Goal: Task Accomplishment & Management: Complete application form

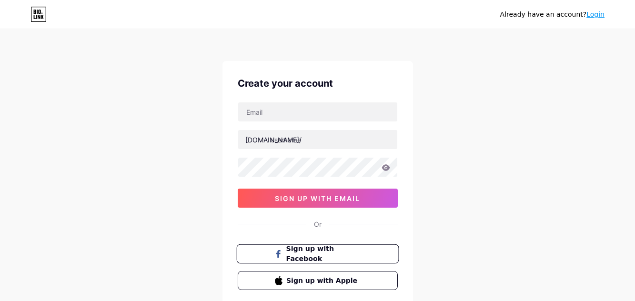
click at [328, 256] on span "Sign up with Facebook" at bounding box center [323, 254] width 75 height 20
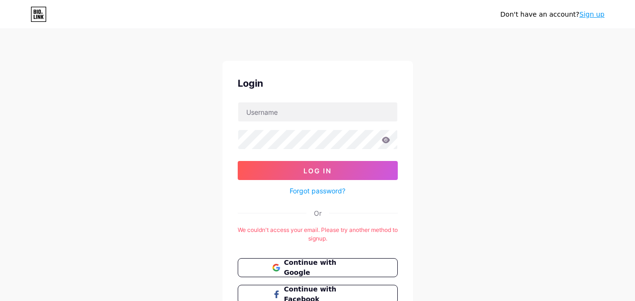
scroll to position [75, 0]
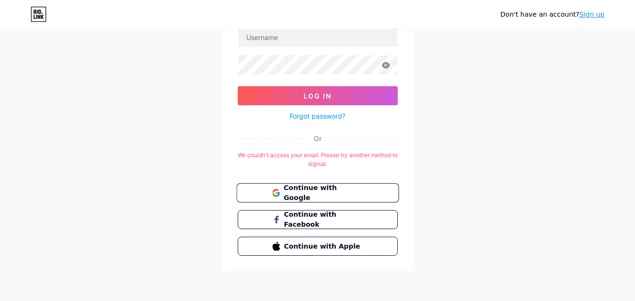
click at [306, 193] on span "Continue with Google" at bounding box center [324, 193] width 80 height 20
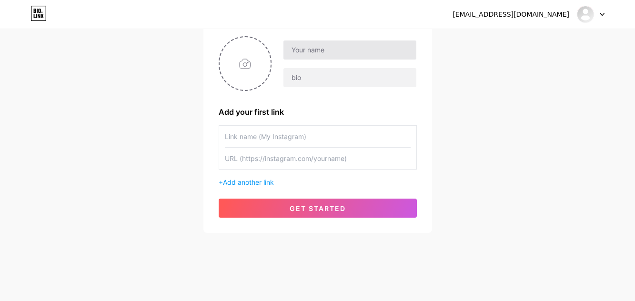
scroll to position [76, 0]
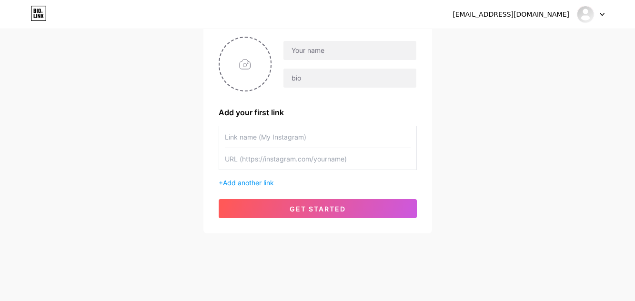
click at [311, 138] on input "text" at bounding box center [318, 136] width 186 height 21
click at [254, 180] on span "Add another link" at bounding box center [248, 183] width 51 height 8
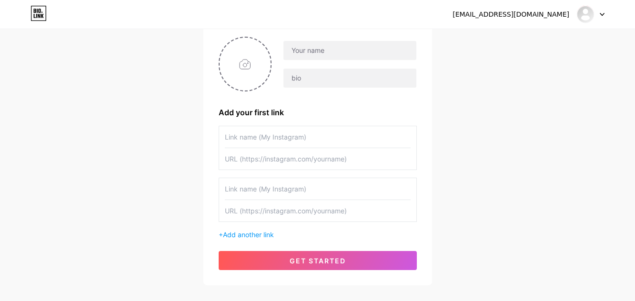
click at [303, 136] on input "text" at bounding box center [318, 136] width 186 height 21
click at [315, 224] on div "+ Add another link" at bounding box center [318, 183] width 198 height 114
click at [253, 233] on span "Add another link" at bounding box center [248, 235] width 51 height 8
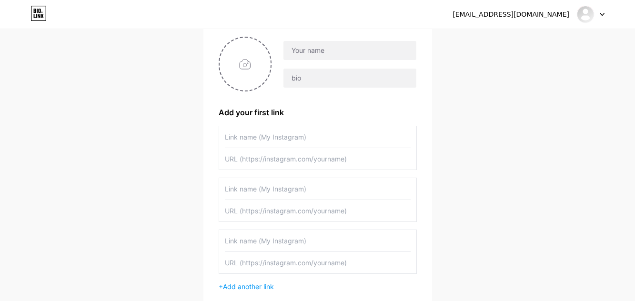
click at [285, 156] on input "text" at bounding box center [318, 158] width 186 height 21
paste input "https://www.instagram.com/oshab_luxury?igsh=MTQ0aXFzMXhxaGR3eQ=="
type input "https://www.instagram.com/oshab_luxury?igsh=MTQ0aXFzMXhxaGR3eQ=="
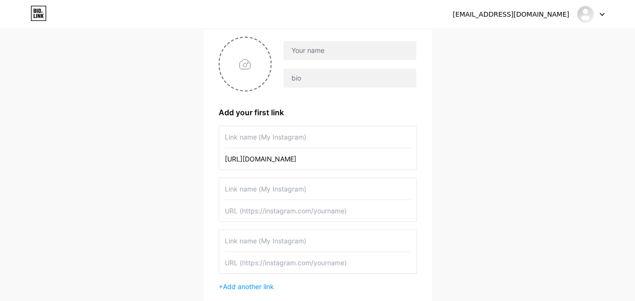
click at [291, 216] on input "text" at bounding box center [318, 210] width 186 height 21
paste input "[URL][DOMAIN_NAME]"
type input "[URL][DOMAIN_NAME]"
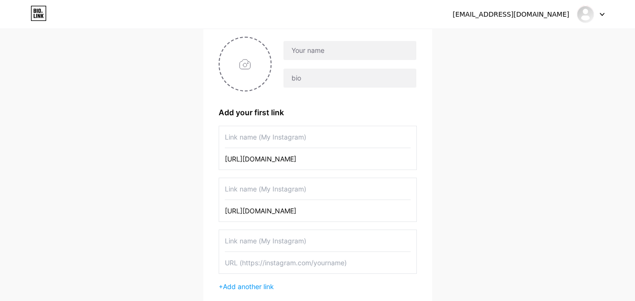
click at [270, 265] on input "text" at bounding box center [318, 262] width 186 height 21
paste input "https://www.tiktok.com/@luxe_by_oshab?_t=ZM-8yocNFYtl8H&_r=1"
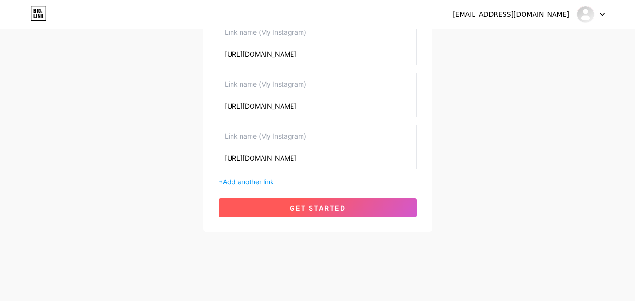
type input "https://www.tiktok.com/@luxe_by_oshab?_t=ZM-8yocNFYtl8H&_r=1"
click at [314, 203] on button "get started" at bounding box center [318, 207] width 198 height 19
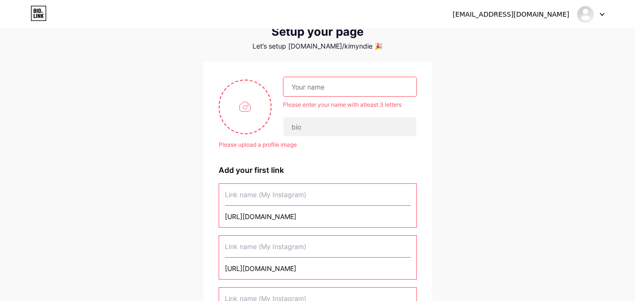
scroll to position [35, 0]
click at [319, 88] on input "text" at bounding box center [350, 87] width 133 height 19
type input "I"
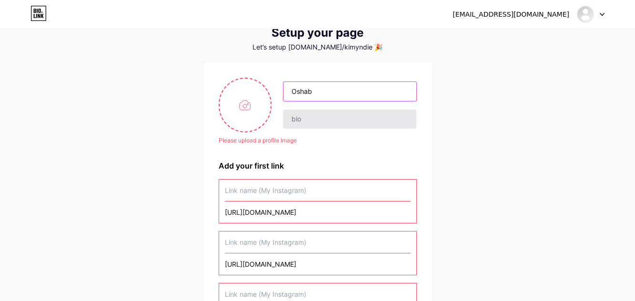
type input "Oshab"
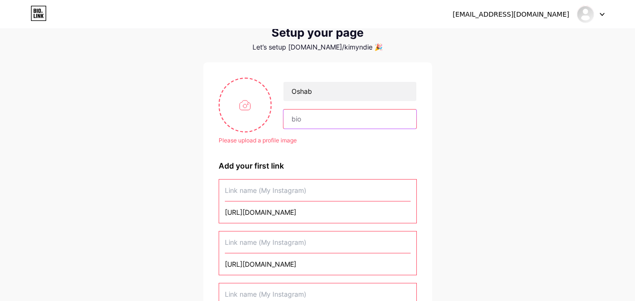
click at [309, 127] on input "text" at bounding box center [350, 119] width 133 height 19
type input "huile Scintillante"
click at [256, 191] on input "text" at bounding box center [318, 190] width 186 height 21
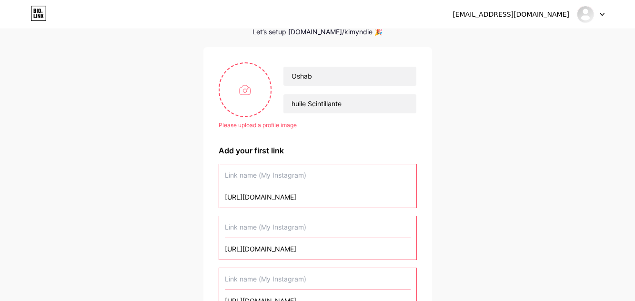
scroll to position [46, 0]
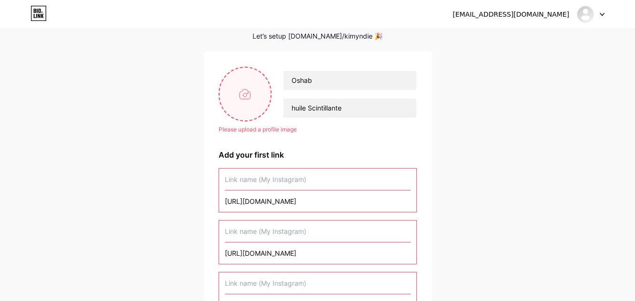
click at [257, 104] on input "file" at bounding box center [245, 94] width 51 height 53
type input "C:\fakepath\photo_5821065611625746063_y.jpg"
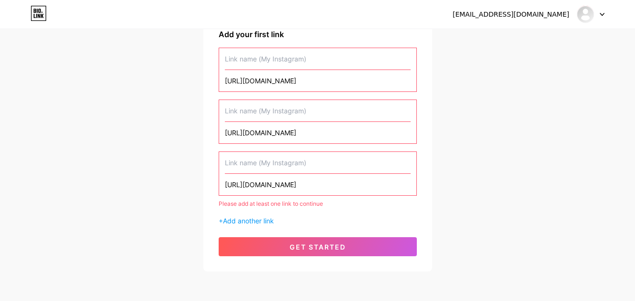
scroll to position [154, 0]
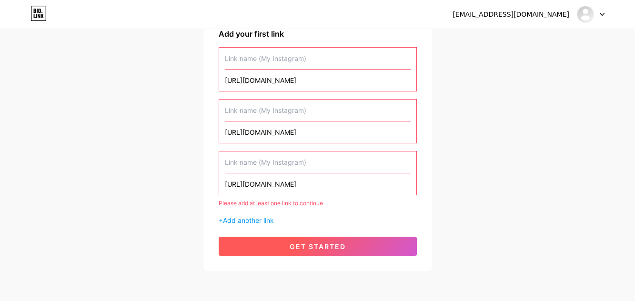
click at [257, 243] on button "get started" at bounding box center [318, 246] width 198 height 19
click at [292, 250] on span "get started" at bounding box center [318, 247] width 56 height 8
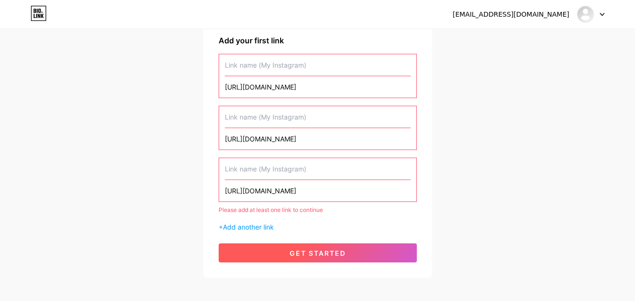
scroll to position [173, 0]
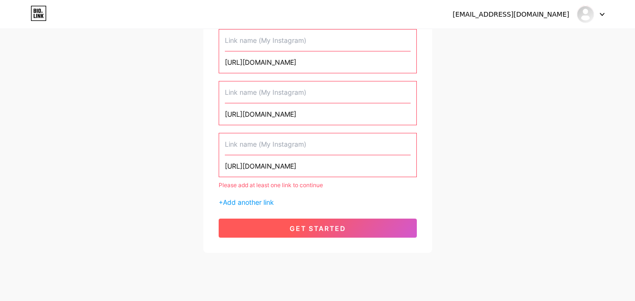
click at [315, 230] on span "get started" at bounding box center [318, 229] width 56 height 8
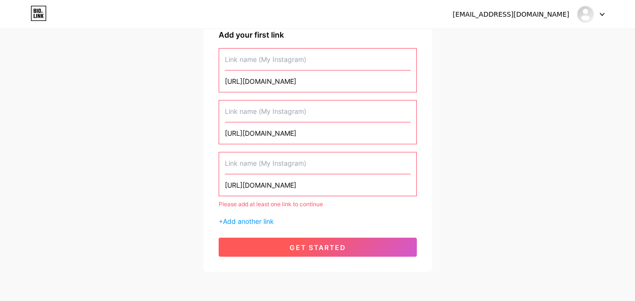
scroll to position [153, 0]
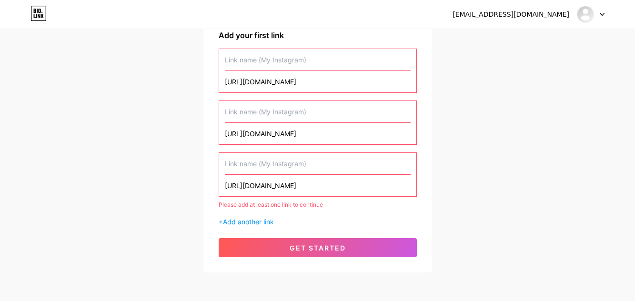
click at [327, 113] on input "text" at bounding box center [318, 111] width 186 height 21
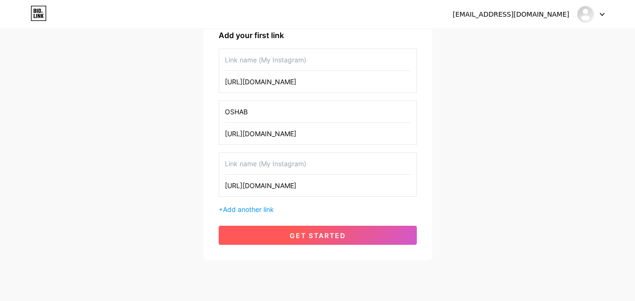
type input "OSHAB"
click at [323, 233] on span "get started" at bounding box center [318, 236] width 56 height 8
type input "OSHAB"
type input "[URL][DOMAIN_NAME]"
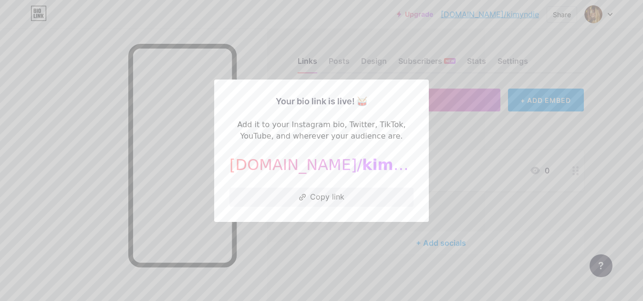
click at [440, 145] on div at bounding box center [321, 150] width 643 height 301
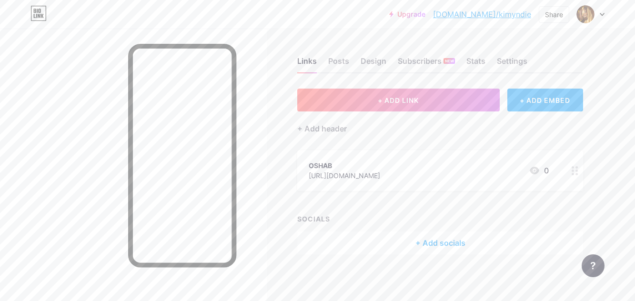
scroll to position [0, 0]
click at [535, 169] on icon at bounding box center [535, 170] width 10 height 8
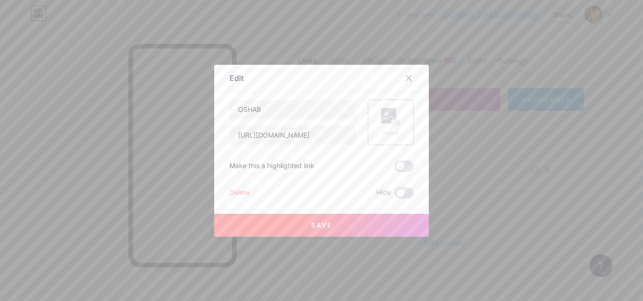
click at [477, 136] on div at bounding box center [321, 150] width 643 height 301
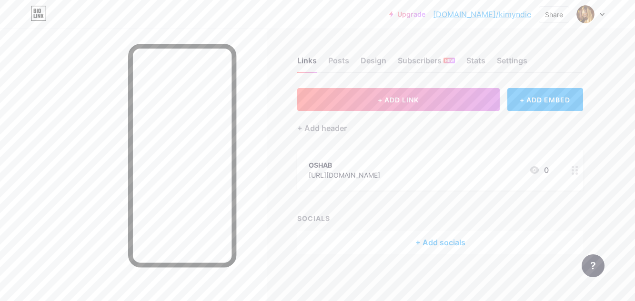
click at [450, 241] on div "+ Add socials" at bounding box center [440, 242] width 286 height 23
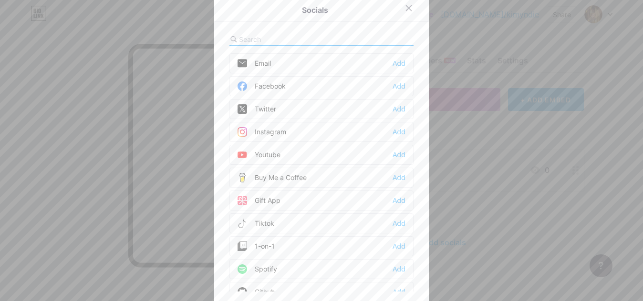
click at [341, 87] on div "Facebook Add" at bounding box center [321, 86] width 184 height 20
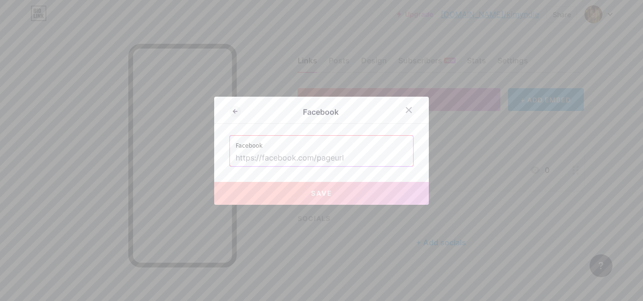
click at [263, 150] on input "text" at bounding box center [322, 158] width 172 height 16
paste input "[URL][DOMAIN_NAME]"
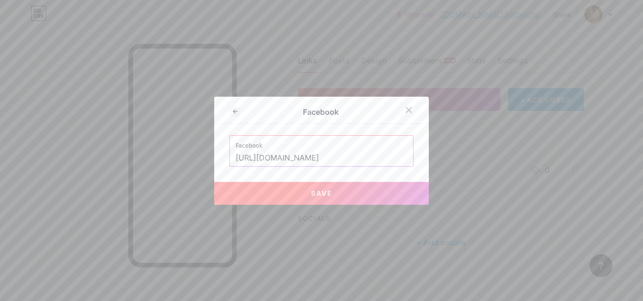
scroll to position [0, 68]
type input "[URL][DOMAIN_NAME]"
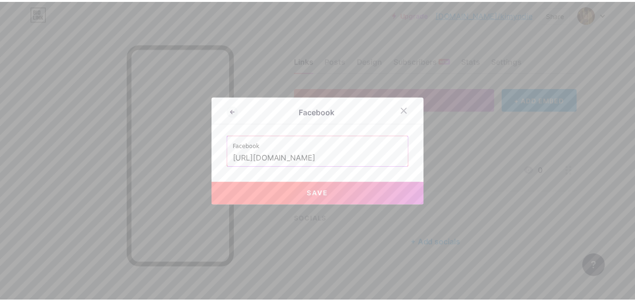
scroll to position [0, 0]
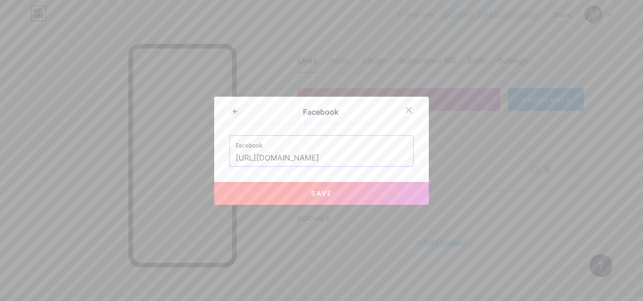
click at [339, 197] on button "Save" at bounding box center [321, 193] width 215 height 23
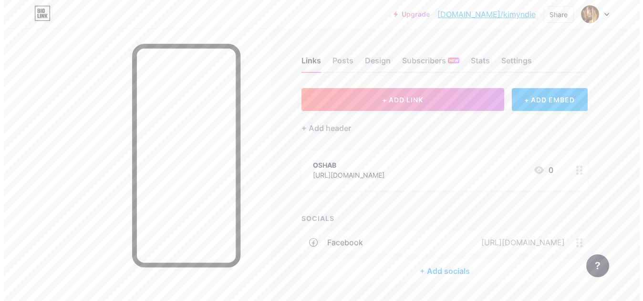
scroll to position [29, 0]
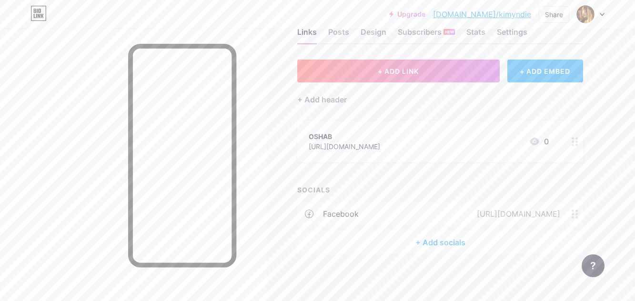
click at [448, 247] on div "+ Add socials" at bounding box center [440, 242] width 286 height 23
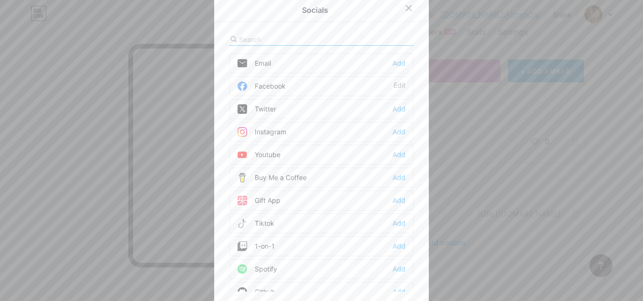
click at [294, 131] on div "Instagram Add" at bounding box center [321, 132] width 184 height 20
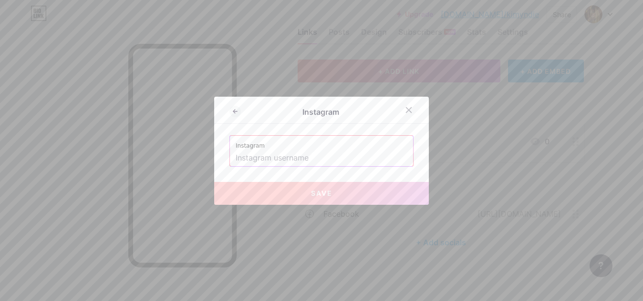
click at [275, 152] on input "text" at bounding box center [322, 158] width 172 height 16
paste input "https://www.instagram.com/oshab_luxury?igsh=MTQ0aXFzMXhxaGR3eQ=="
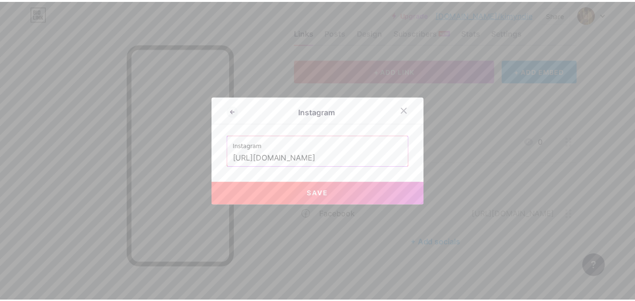
scroll to position [0, 0]
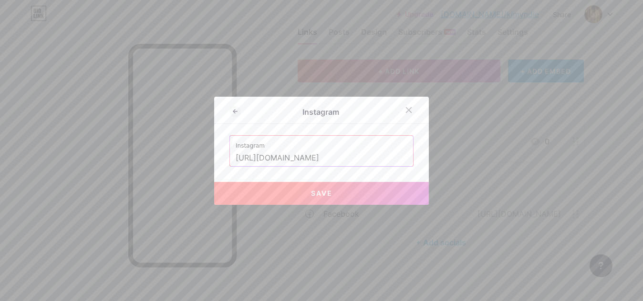
drag, startPoint x: 292, startPoint y: 195, endPoint x: 298, endPoint y: 195, distance: 6.2
click at [298, 195] on button "Save" at bounding box center [321, 193] width 215 height 23
type input "https://instagram.com/https://www.instagram.com/oshab_luxury?igsh=MTQ0aXFzMXhxa…"
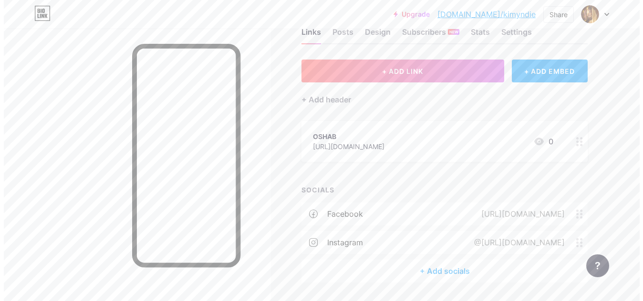
scroll to position [58, 0]
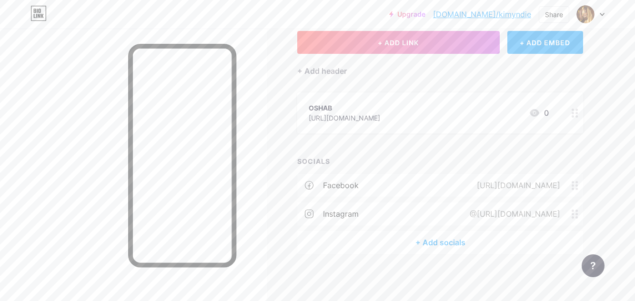
click at [439, 243] on div "+ Add socials" at bounding box center [440, 242] width 286 height 23
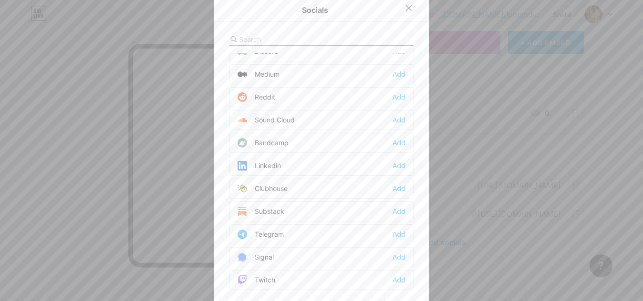
scroll to position [310, 0]
click at [280, 42] on input "text" at bounding box center [291, 39] width 105 height 10
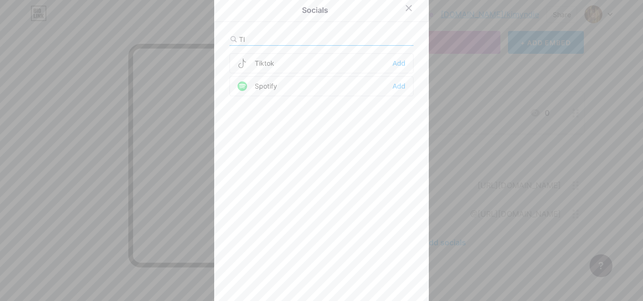
scroll to position [0, 0]
type input "TI"
click at [290, 63] on div "Tiktok Add" at bounding box center [321, 63] width 184 height 20
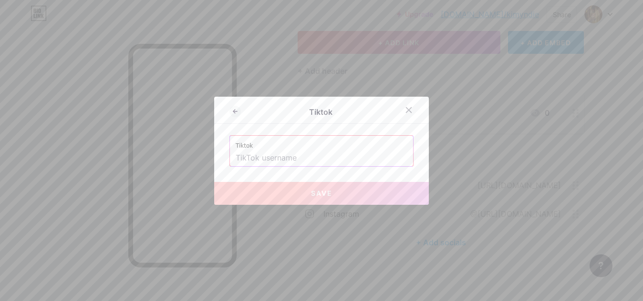
click at [268, 164] on input "text" at bounding box center [322, 158] width 172 height 16
paste input "https://www.tiktok.com/@luxe_by_oshab?_t=ZM-8yocNFYtl8H&_r=1"
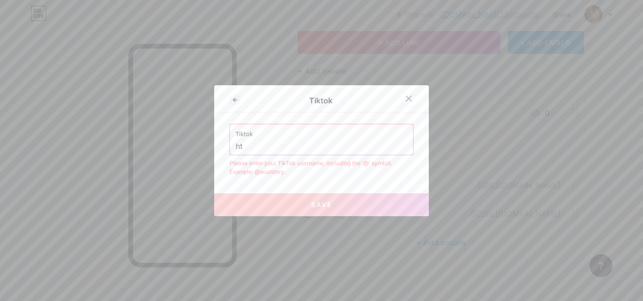
type input "h"
paste input "luxe_by_oshab"
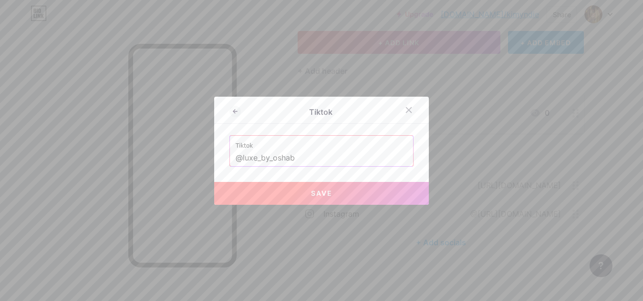
click at [311, 190] on span "Save" at bounding box center [321, 193] width 21 height 8
type input "https://tiktok.com/@luxe_by_oshab"
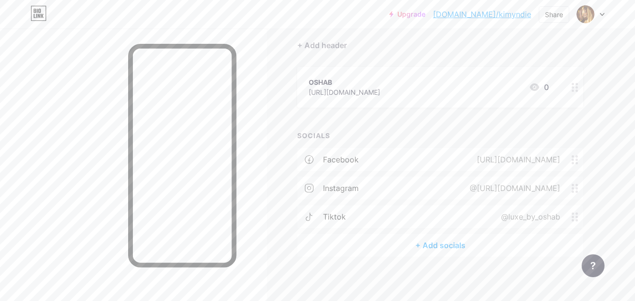
scroll to position [86, 0]
click at [603, 17] on div at bounding box center [591, 14] width 28 height 17
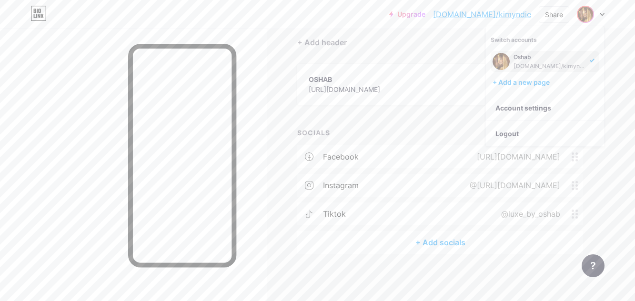
click at [440, 59] on div "+ ADD LINK + ADD EMBED + Add header OSHAB https://www.facebook.com/share/19VGuC…" at bounding box center [440, 128] width 286 height 252
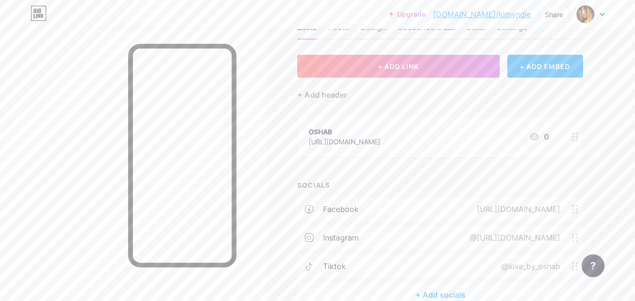
scroll to position [33, 0]
click at [570, 139] on div at bounding box center [575, 137] width 16 height 41
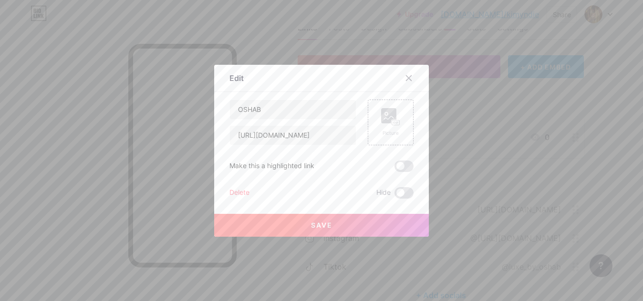
click at [247, 190] on div "Delete Hide" at bounding box center [321, 192] width 184 height 11
click at [401, 191] on span at bounding box center [403, 192] width 19 height 11
click at [394, 195] on input "checkbox" at bounding box center [394, 195] width 0 height 0
click at [311, 225] on span "Save" at bounding box center [321, 225] width 21 height 8
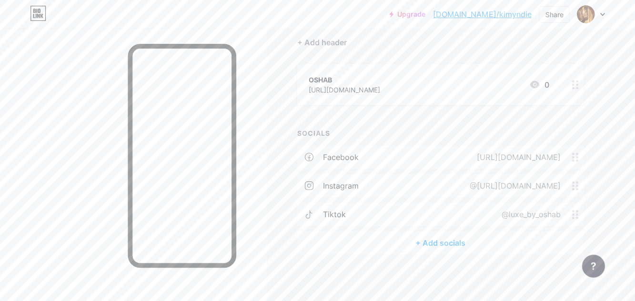
scroll to position [86, 0]
click at [603, 11] on div at bounding box center [591, 14] width 28 height 17
click at [424, 41] on div "+ Add header" at bounding box center [440, 36] width 286 height 23
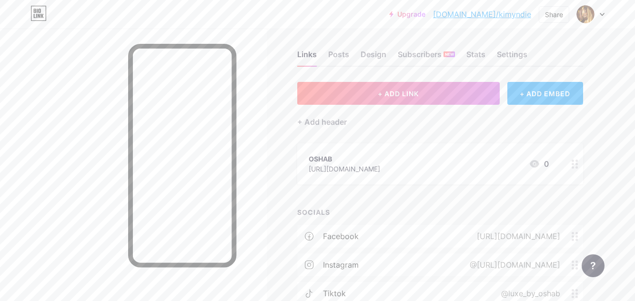
scroll to position [6, 0]
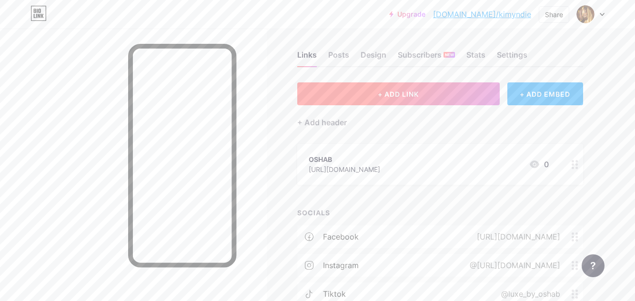
click at [476, 92] on button "+ ADD LINK" at bounding box center [398, 93] width 203 height 23
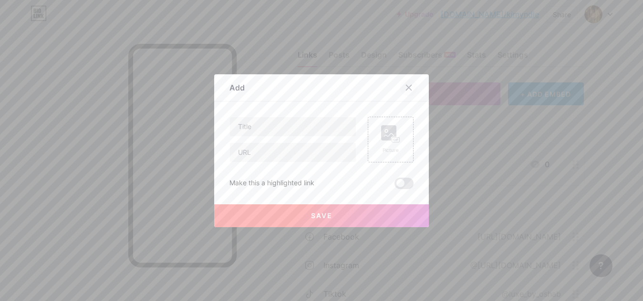
click at [408, 83] on div at bounding box center [408, 87] width 17 height 17
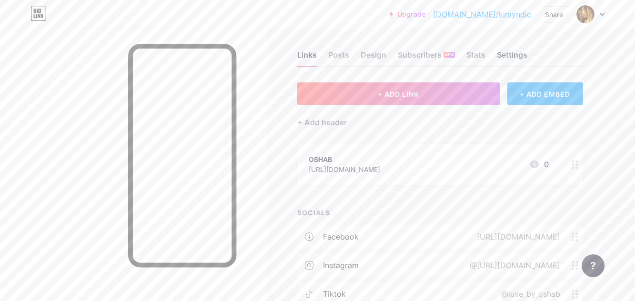
click at [519, 52] on div "Settings" at bounding box center [512, 57] width 31 height 17
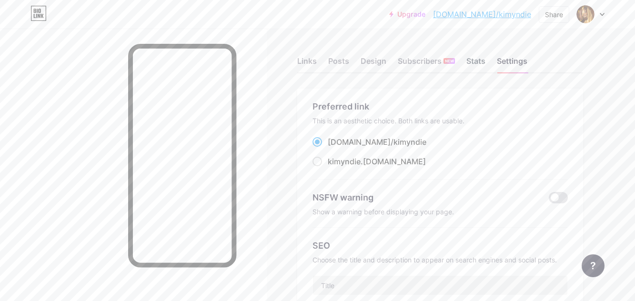
click at [477, 66] on div "Stats" at bounding box center [476, 63] width 19 height 17
click at [413, 61] on div "Subscribers NEW" at bounding box center [426, 63] width 57 height 17
click at [372, 55] on div "Design" at bounding box center [374, 63] width 26 height 17
click at [336, 67] on div "Posts" at bounding box center [338, 63] width 21 height 17
click at [320, 67] on div "Links Posts Design Subscribers NEW Stats Settings" at bounding box center [440, 56] width 286 height 33
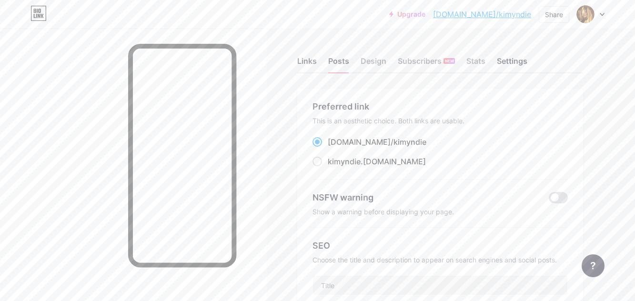
click at [304, 64] on div "Links" at bounding box center [307, 63] width 20 height 17
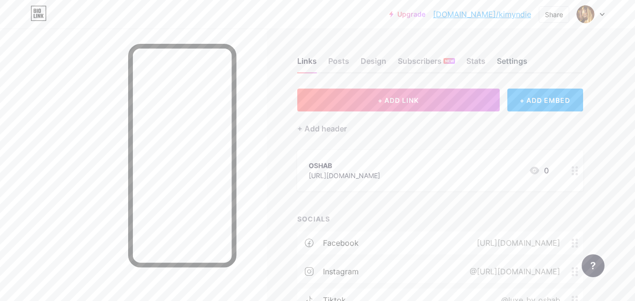
click at [502, 62] on div "Settings" at bounding box center [512, 63] width 31 height 17
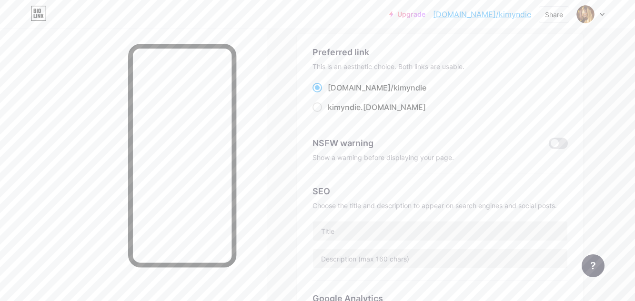
scroll to position [53, 0]
click at [601, 12] on div at bounding box center [591, 14] width 28 height 17
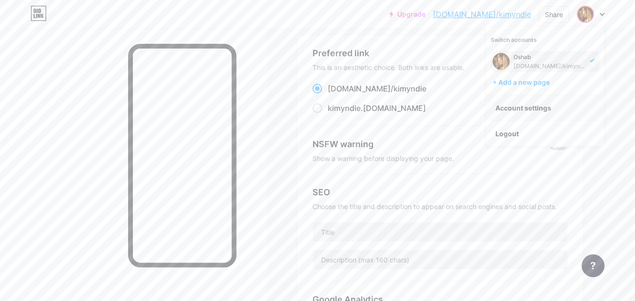
click at [579, 108] on link "Account settings" at bounding box center [545, 108] width 118 height 26
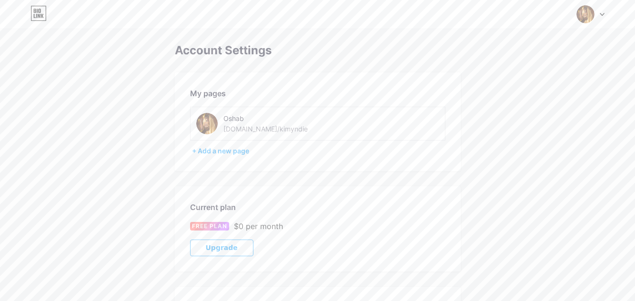
click at [282, 128] on div "Oshab bio.link/kimyndie" at bounding box center [276, 123] width 105 height 21
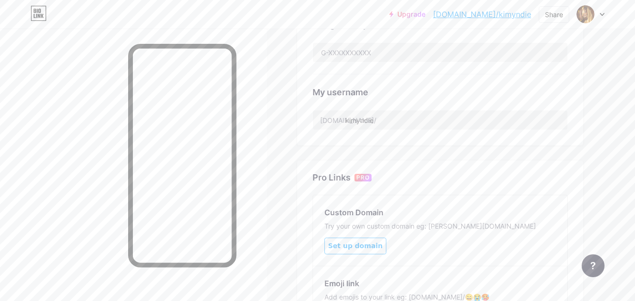
scroll to position [329, 0]
click at [382, 114] on input "kimyndie" at bounding box center [440, 119] width 255 height 19
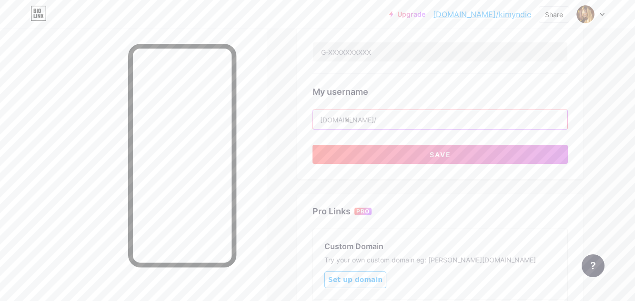
type input "k"
type input "oshaB"
click at [589, 90] on div "Links Posts Design Subscribers NEW Stats Settings Preferred link This is an aes…" at bounding box center [312, 76] width 624 height 752
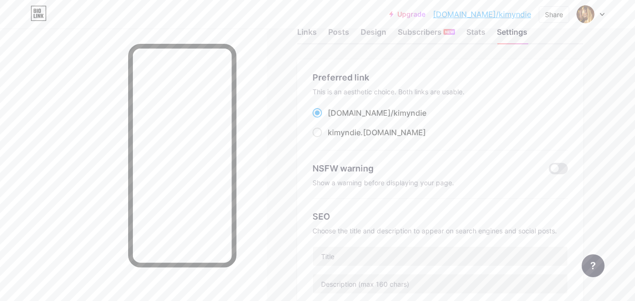
scroll to position [0, 0]
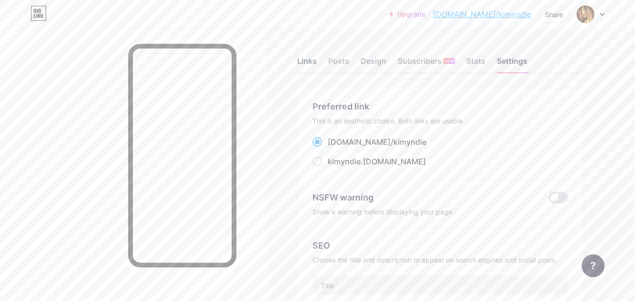
click at [315, 62] on div "Links" at bounding box center [307, 63] width 20 height 17
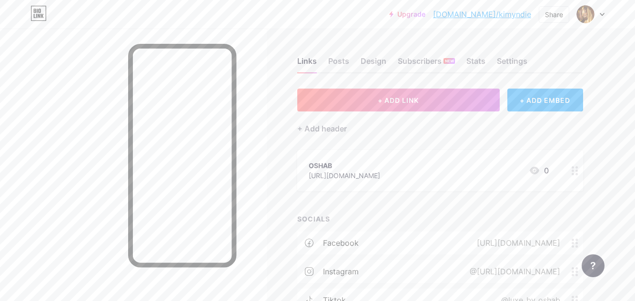
scroll to position [0, 0]
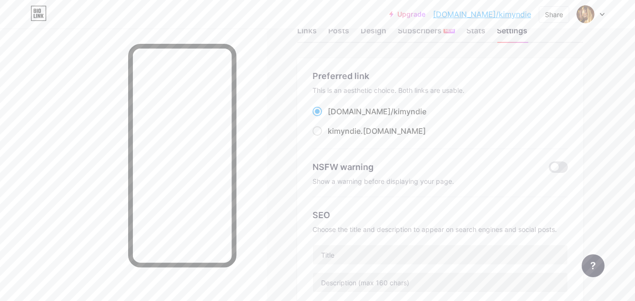
scroll to position [32, 0]
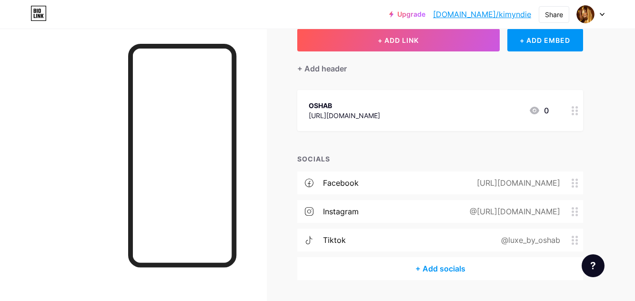
scroll to position [61, 0]
